Goal: Transaction & Acquisition: Purchase product/service

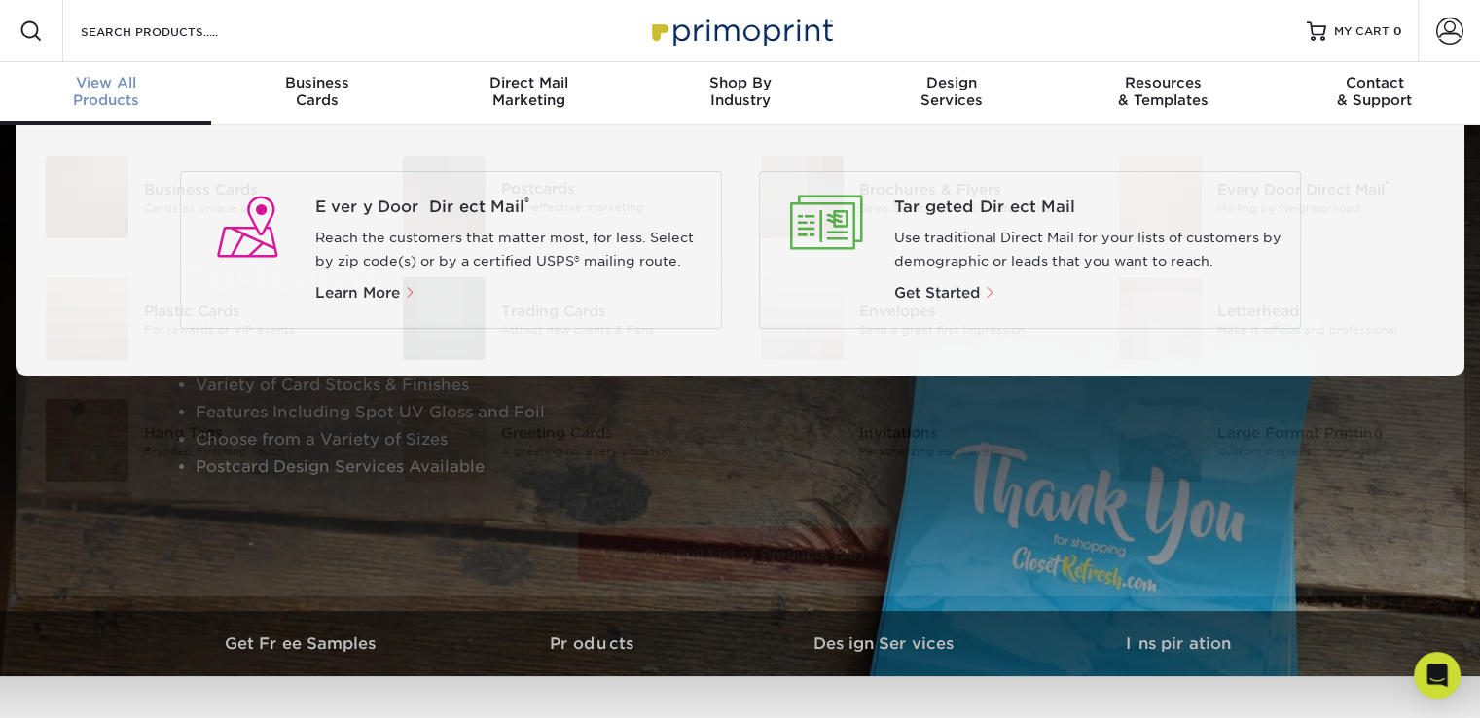
scroll to position [1, 0]
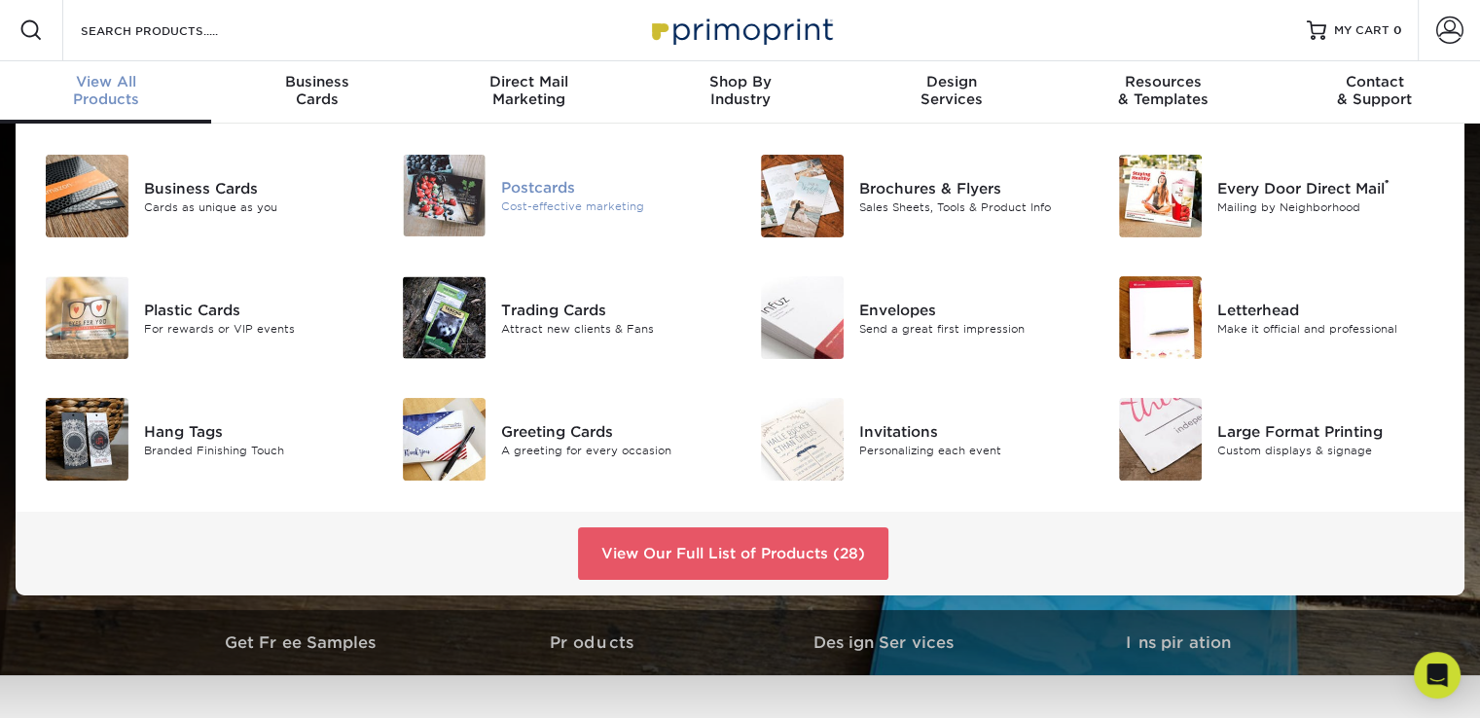
click at [460, 222] on img at bounding box center [444, 196] width 83 height 82
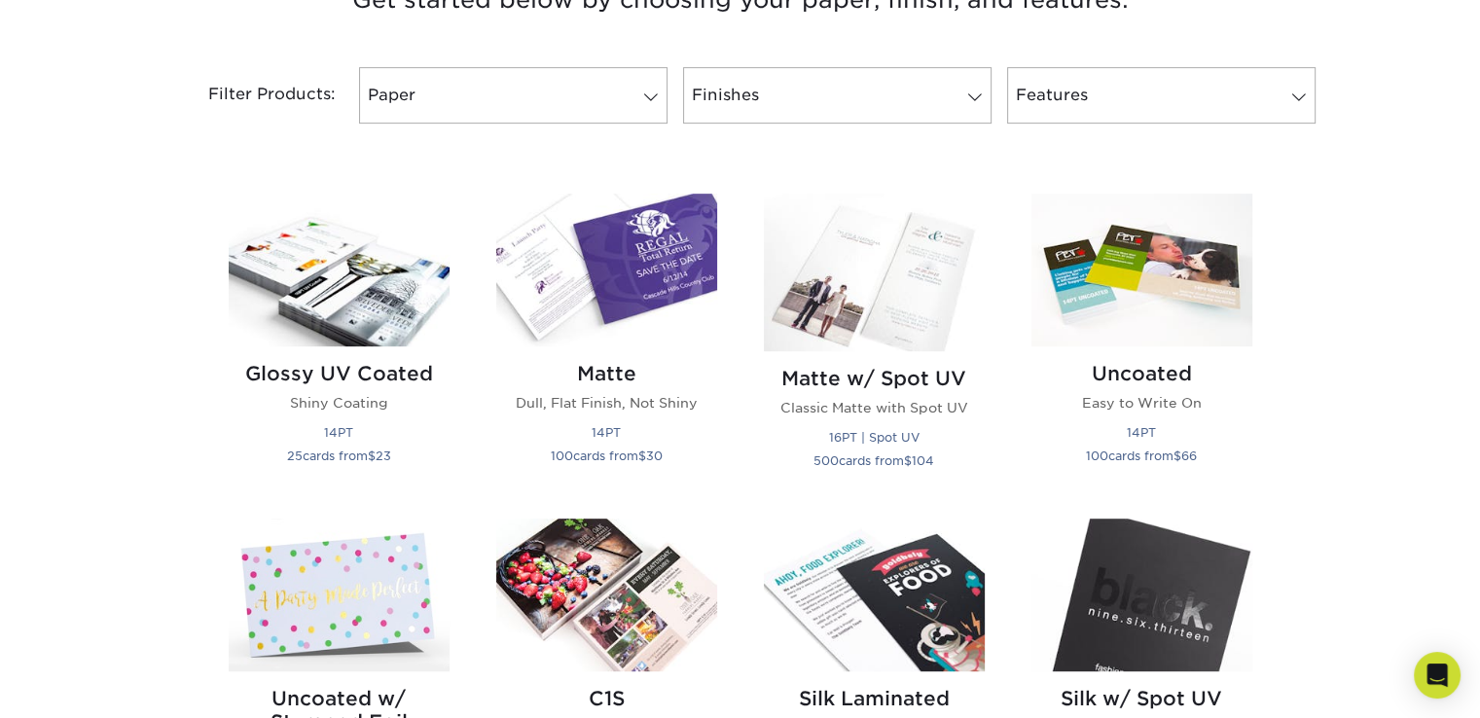
scroll to position [818, 0]
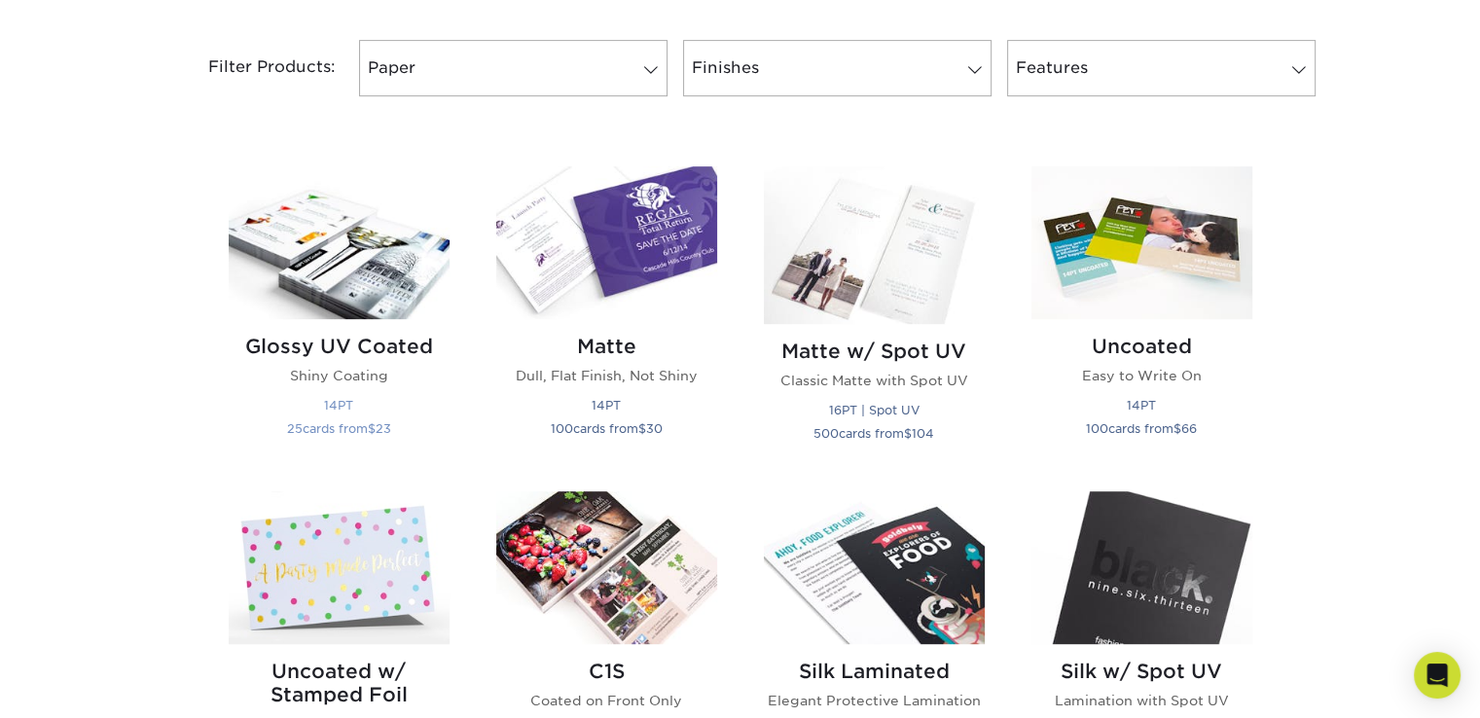
click at [304, 315] on img at bounding box center [339, 242] width 221 height 153
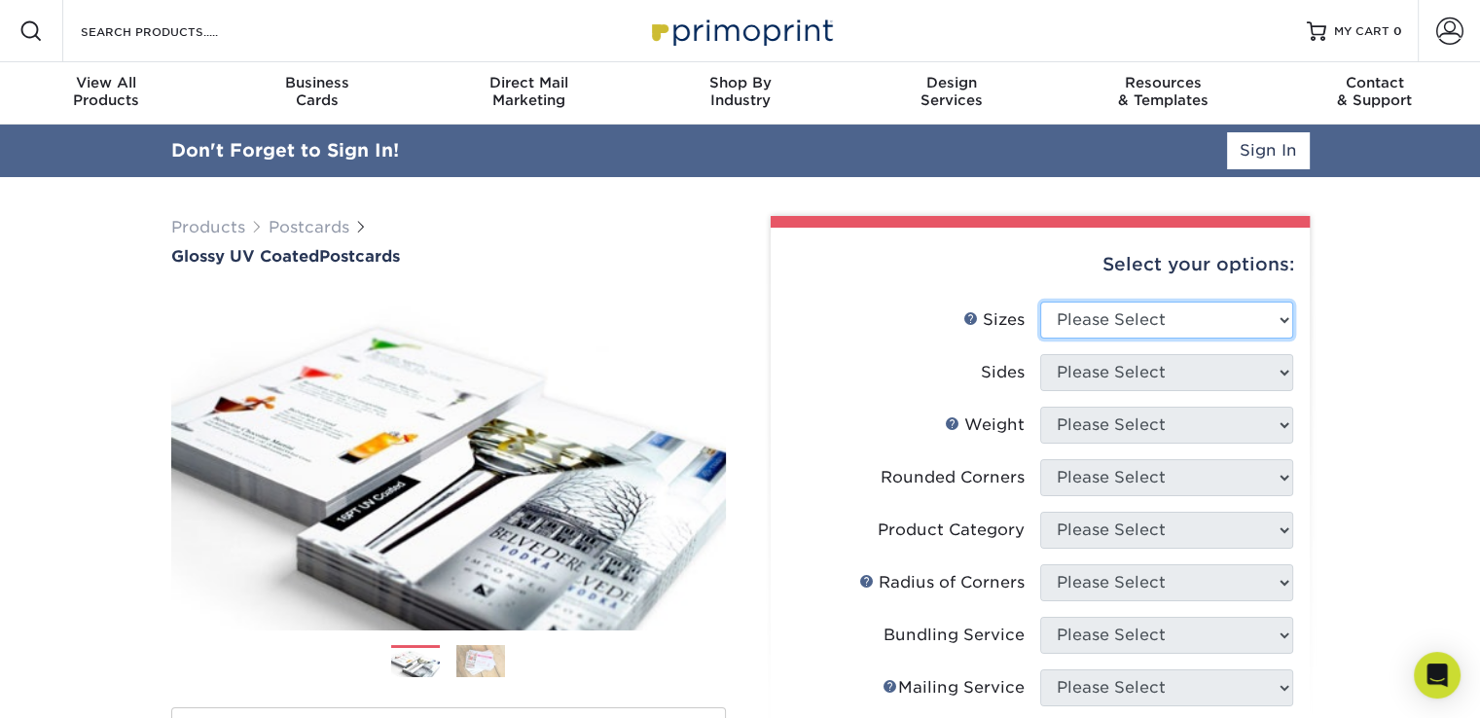
click at [1279, 319] on select "Please Select 1.5" x 7" 2" x 4" 2" x 6" 2" x 7" 2" x 8" 2.12" x 5.5" 2.12" x 5.…" at bounding box center [1166, 320] width 253 height 37
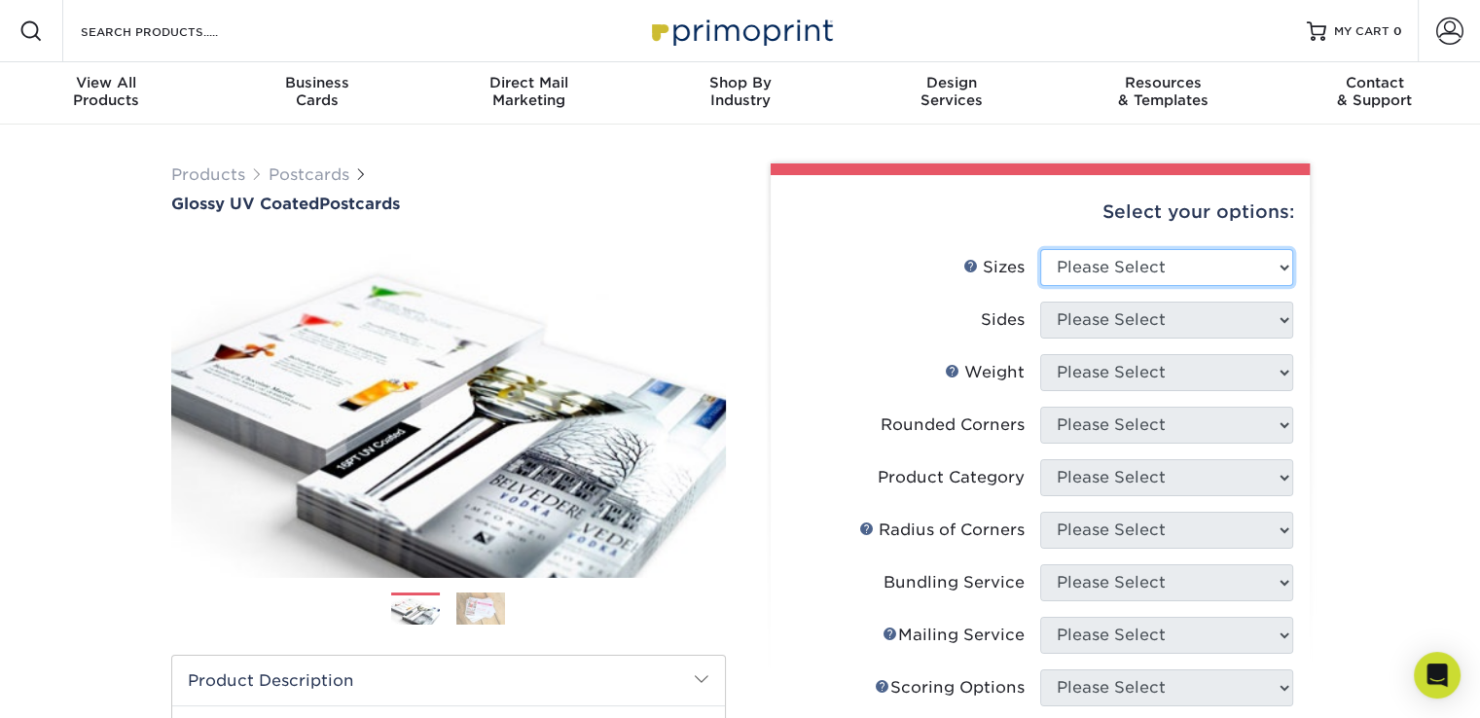
select select "6.50x9.00"
click at [1040, 249] on select "Please Select 1.5" x 7" 2" x 4" 2" x 6" 2" x 7" 2" x 8" 2.12" x 5.5" 2.12" x 5.…" at bounding box center [1166, 267] width 253 height 37
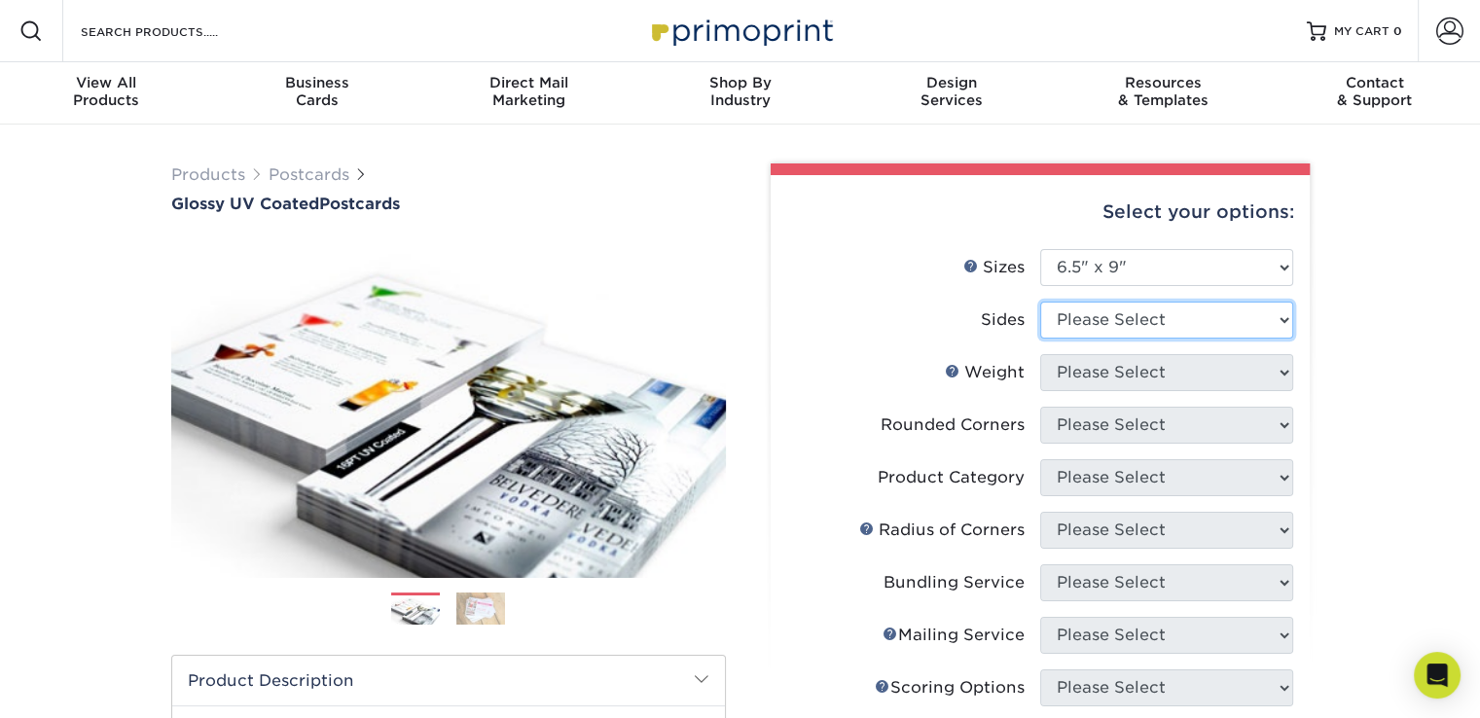
click at [1285, 323] on select "Please Select Print Both Sides Print Front Only" at bounding box center [1166, 320] width 253 height 37
select select "13abbda7-1d64-4f25-8bb2-c179b224825d"
click at [1040, 302] on select "Please Select Print Both Sides Print Front Only" at bounding box center [1166, 320] width 253 height 37
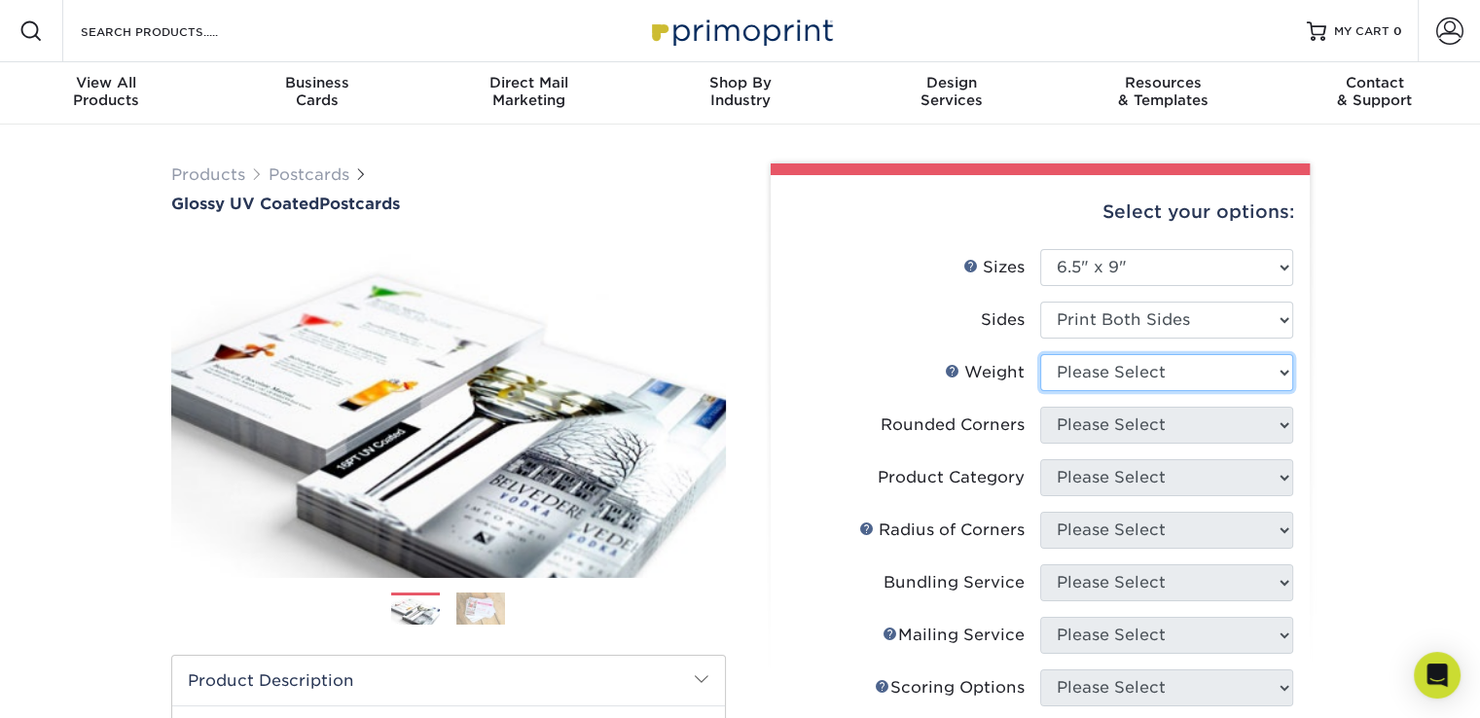
click at [1285, 373] on select "Please Select 14PT 16PT 18PT C1S" at bounding box center [1166, 372] width 253 height 37
select select "14PT"
click at [1040, 354] on select "Please Select 14PT 16PT 18PT C1S" at bounding box center [1166, 372] width 253 height 37
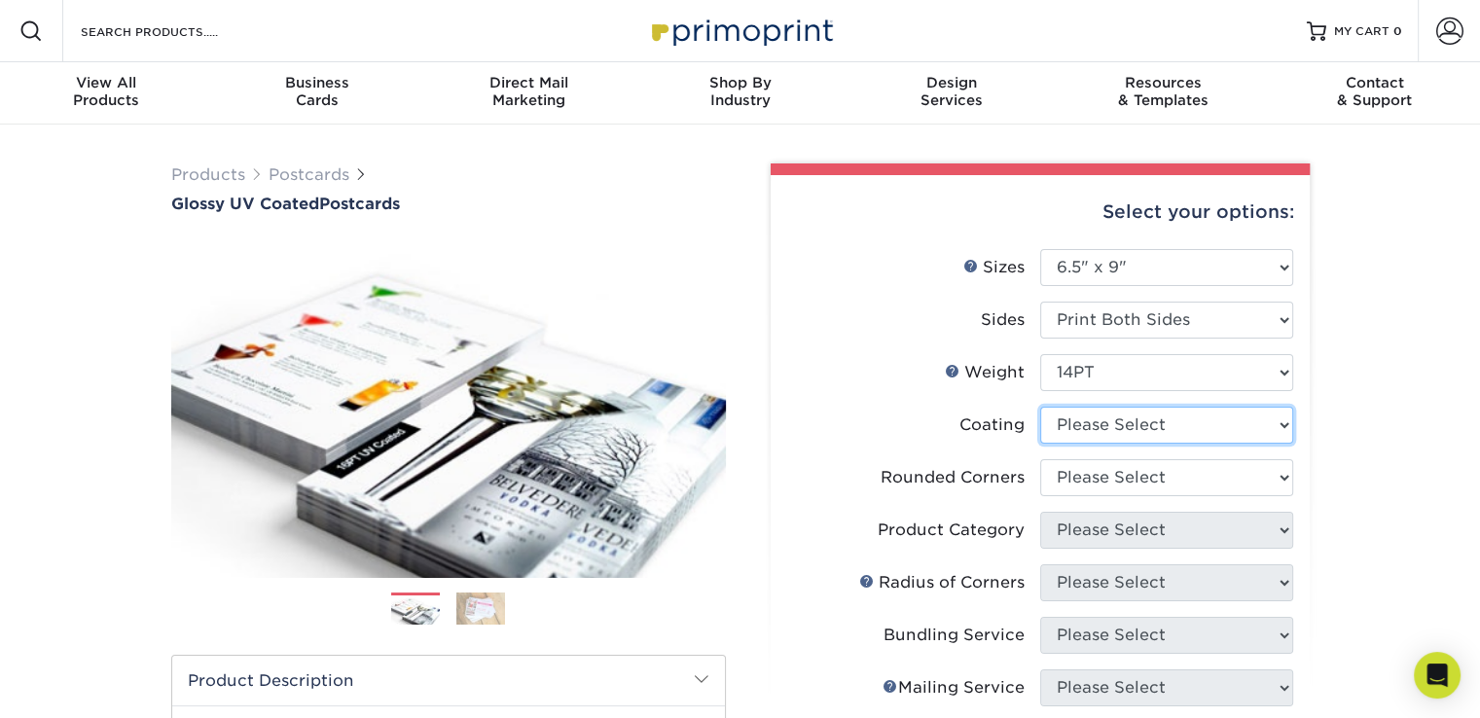
click at [1282, 425] on select at bounding box center [1166, 425] width 253 height 37
select select "ae367451-b2b8-45df-a344-0f05b6a12993"
click at [1040, 407] on select at bounding box center [1166, 425] width 253 height 37
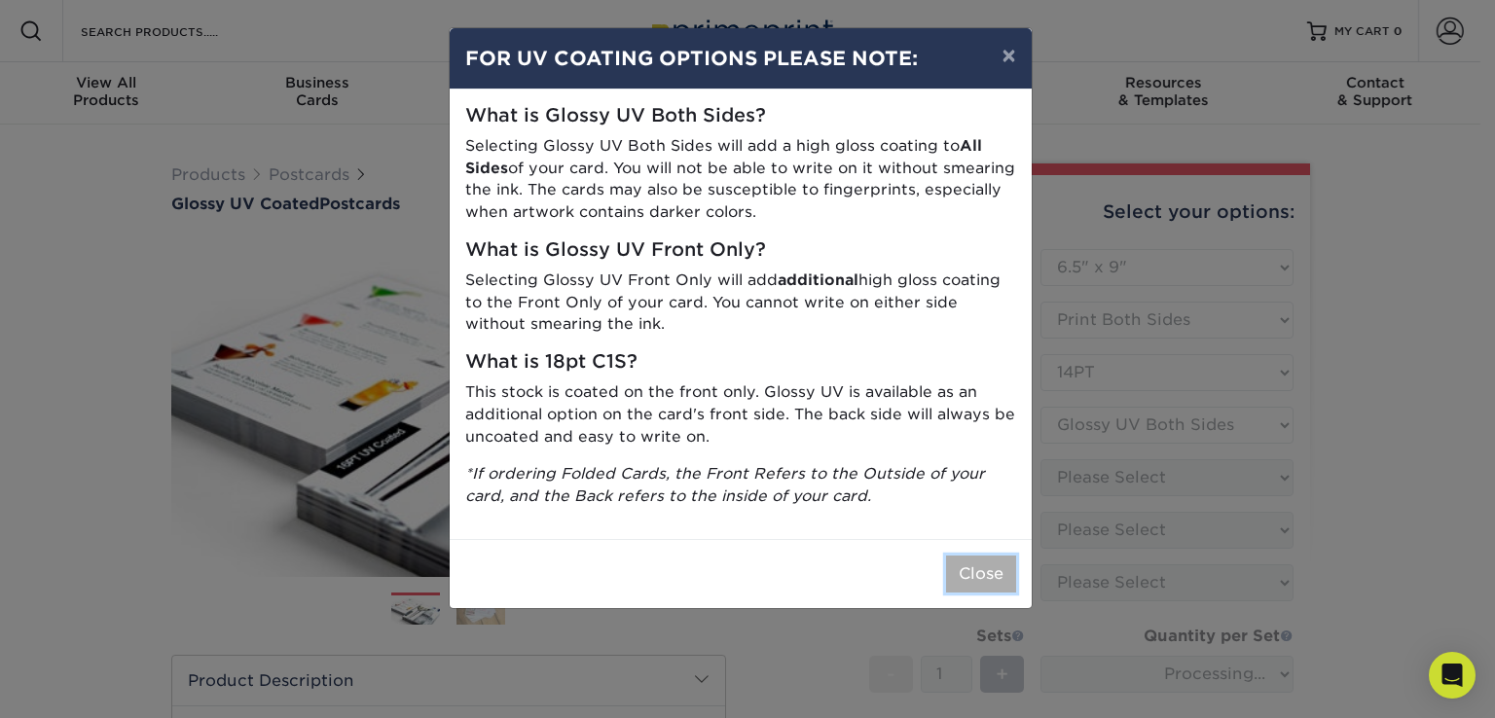
click at [961, 585] on button "Close" at bounding box center [981, 574] width 70 height 37
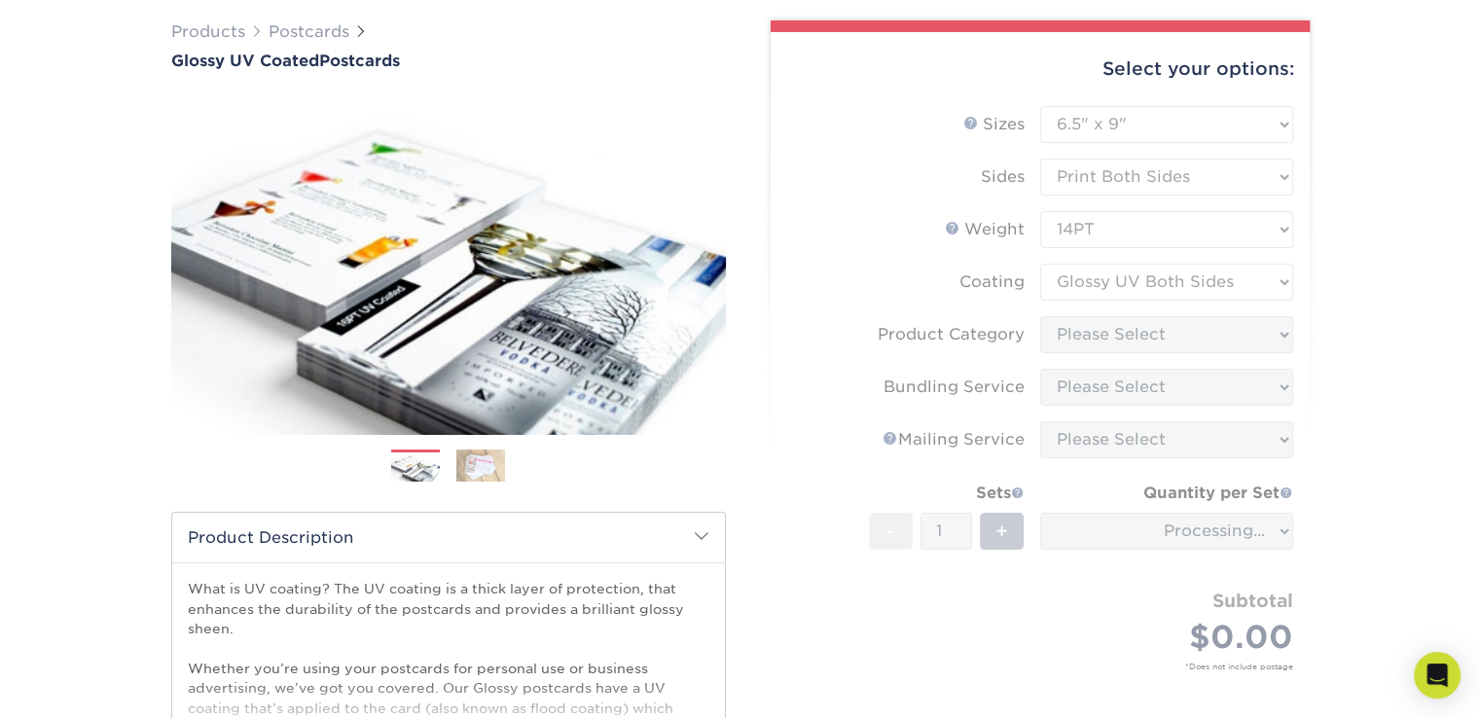
scroll to position [149, 0]
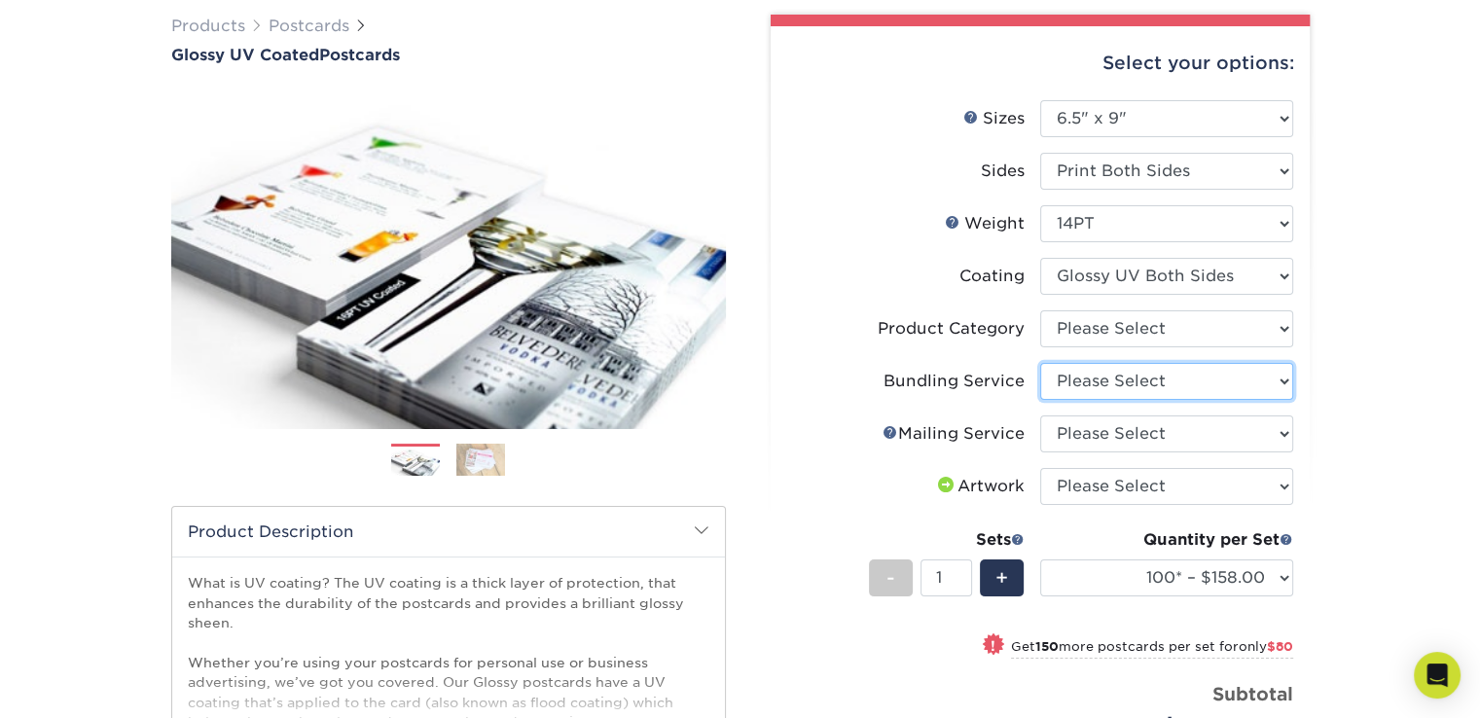
click at [1285, 382] on select "Please Select No Bundling Services Yes, Bundles of 50 (+2 Days) Yes, Bundles of…" at bounding box center [1166, 381] width 253 height 37
select select "58689abb-25c0-461c-a4c3-a80b627d6649"
click at [1040, 363] on select "Please Select No Bundling Services Yes, Bundles of 50 (+2 Days) Yes, Bundles of…" at bounding box center [1166, 381] width 253 height 37
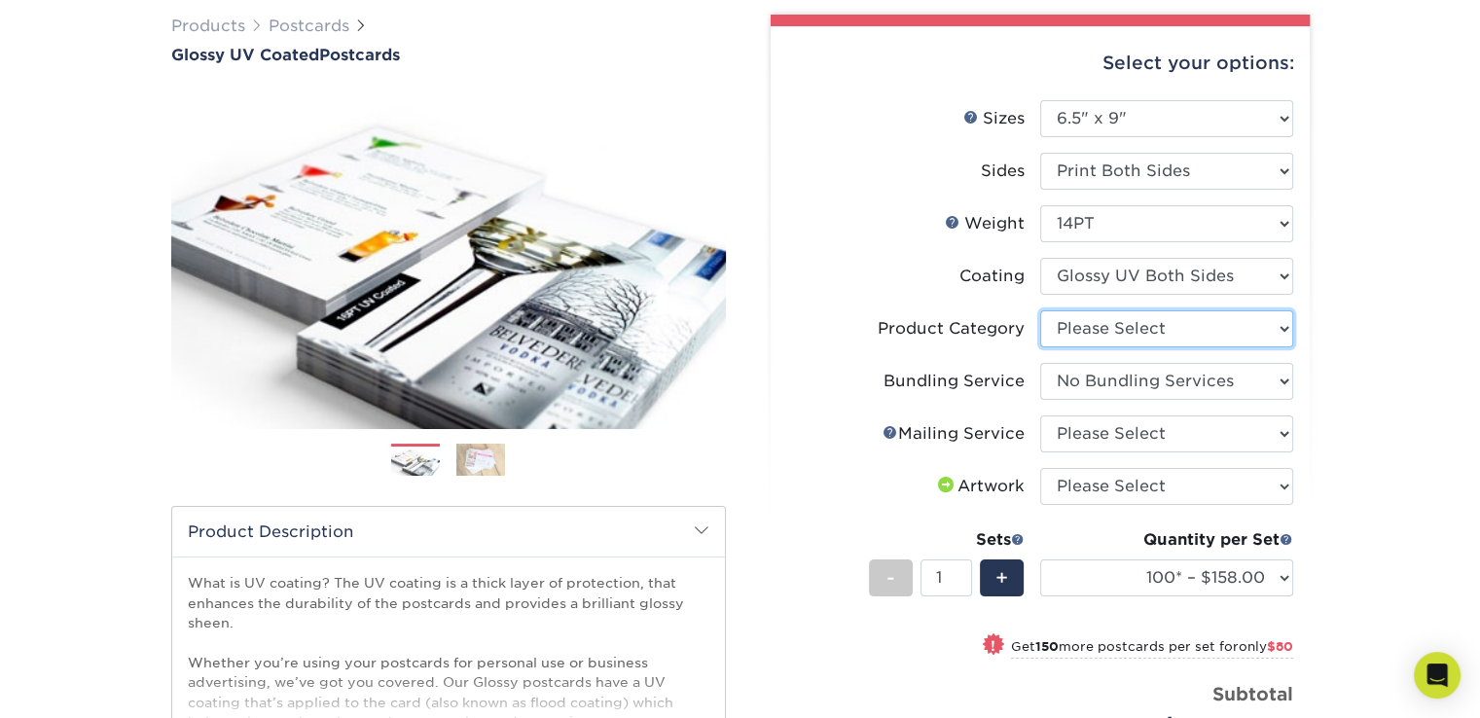
click at [1292, 328] on select "Please Select Postcards" at bounding box center [1166, 328] width 253 height 37
select select "9b7272e0-d6c8-4c3c-8e97-d3a1bcdab858"
click at [1040, 310] on select "Please Select Postcards" at bounding box center [1166, 328] width 253 height 37
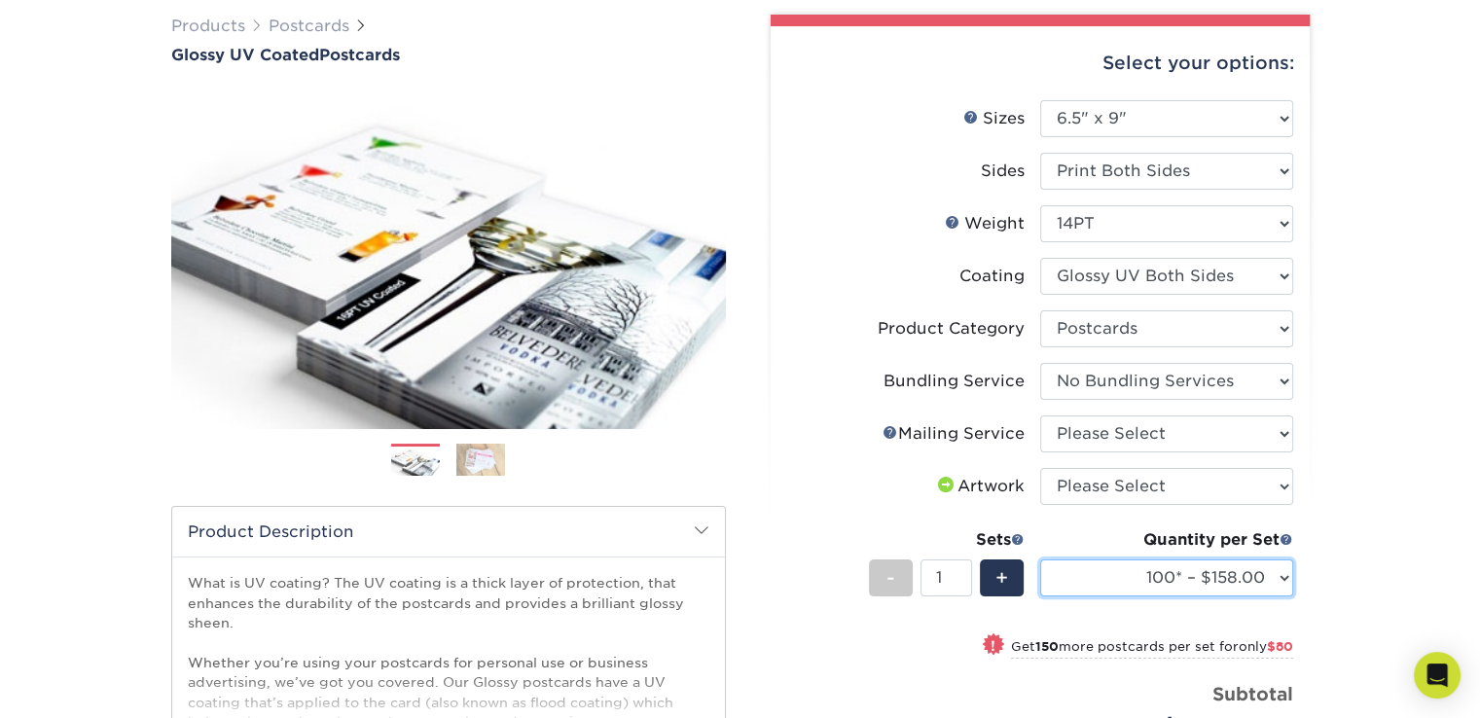
click at [1280, 581] on select "100* – $158.00 250* – $238.00 500 – $264.00 750 – $271.00 1000 – $305.00 1500 –…" at bounding box center [1166, 578] width 253 height 37
select select "500 – $264.00"
click at [1040, 560] on select "100* – $158.00 250* – $238.00 500 – $264.00 750 – $271.00 1000 – $305.00 1500 –…" at bounding box center [1166, 578] width 253 height 37
